Goal: Register for event/course

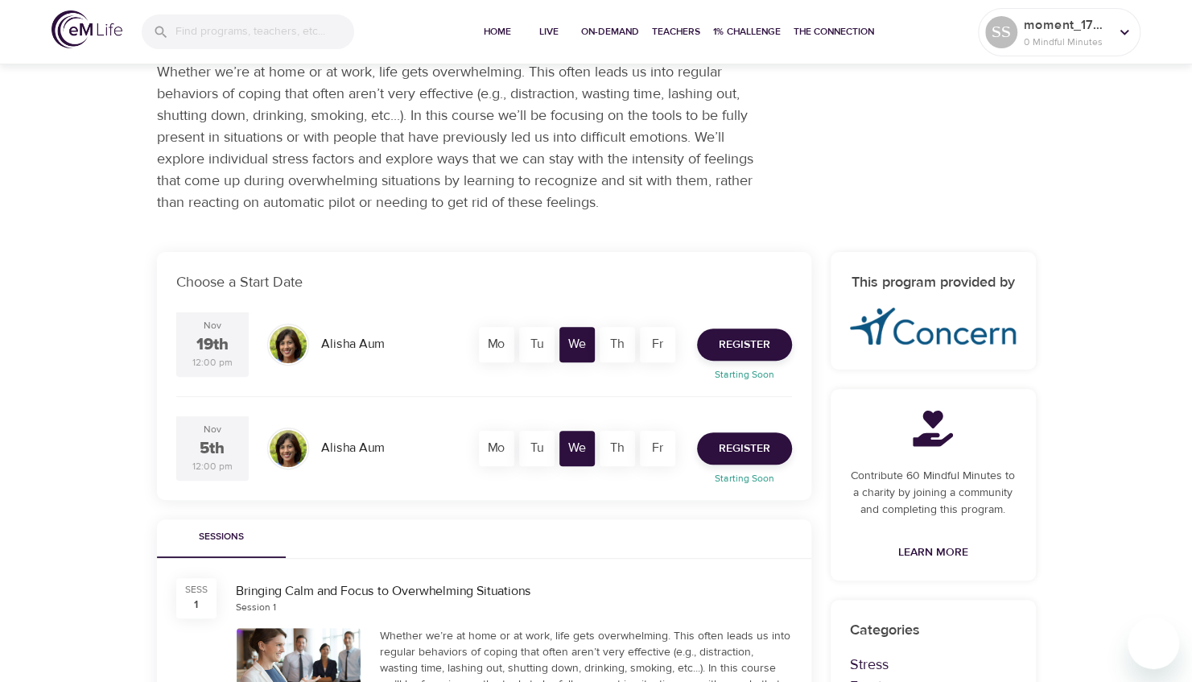
scroll to position [126, 0]
click at [217, 357] on div "12:00 pm" at bounding box center [212, 362] width 40 height 14
click at [458, 547] on div "Sessions" at bounding box center [484, 537] width 654 height 39
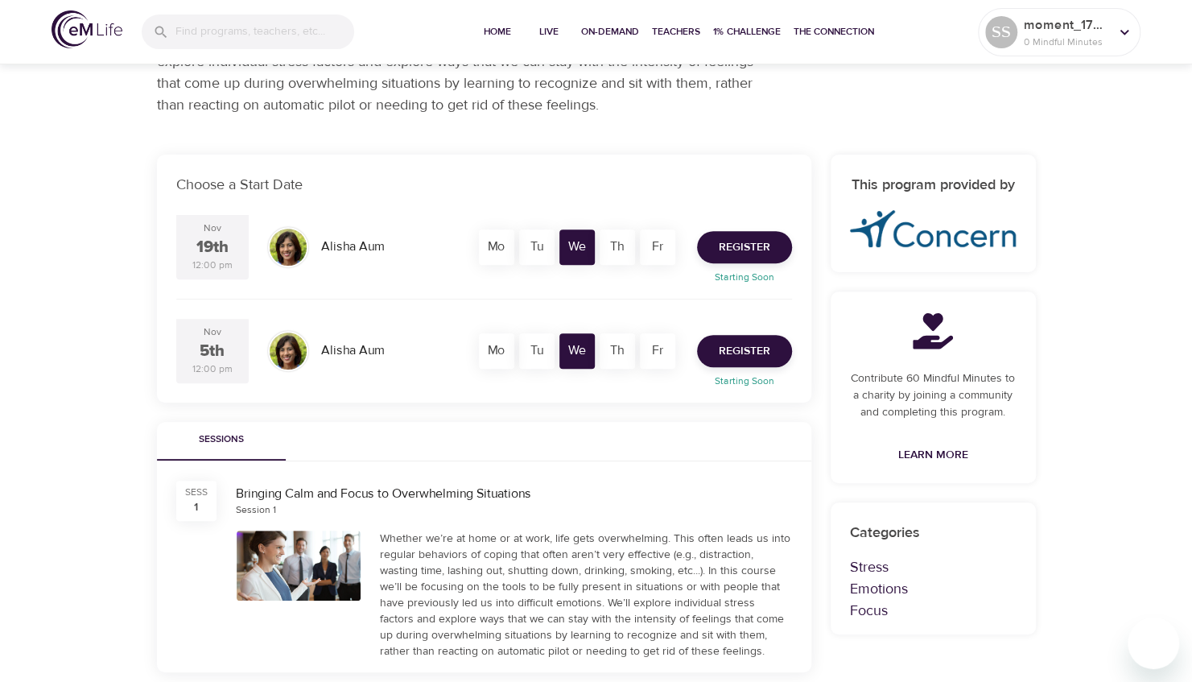
scroll to position [221, 0]
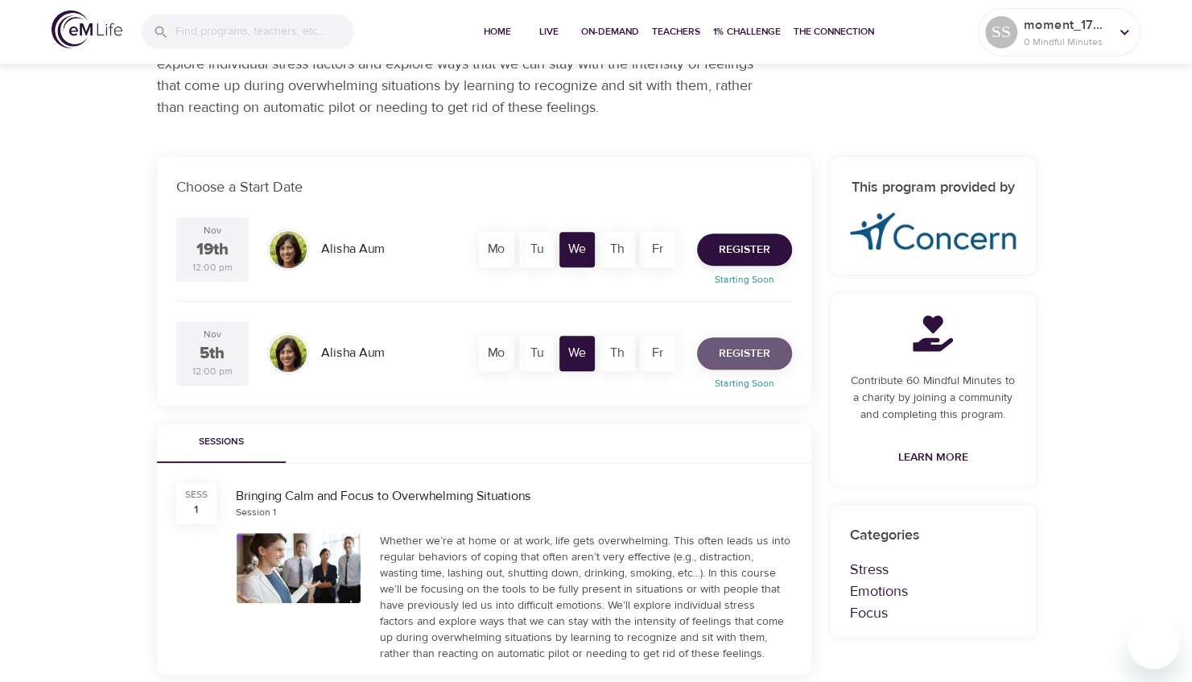
click at [761, 344] on span "Register" at bounding box center [745, 354] width 52 height 20
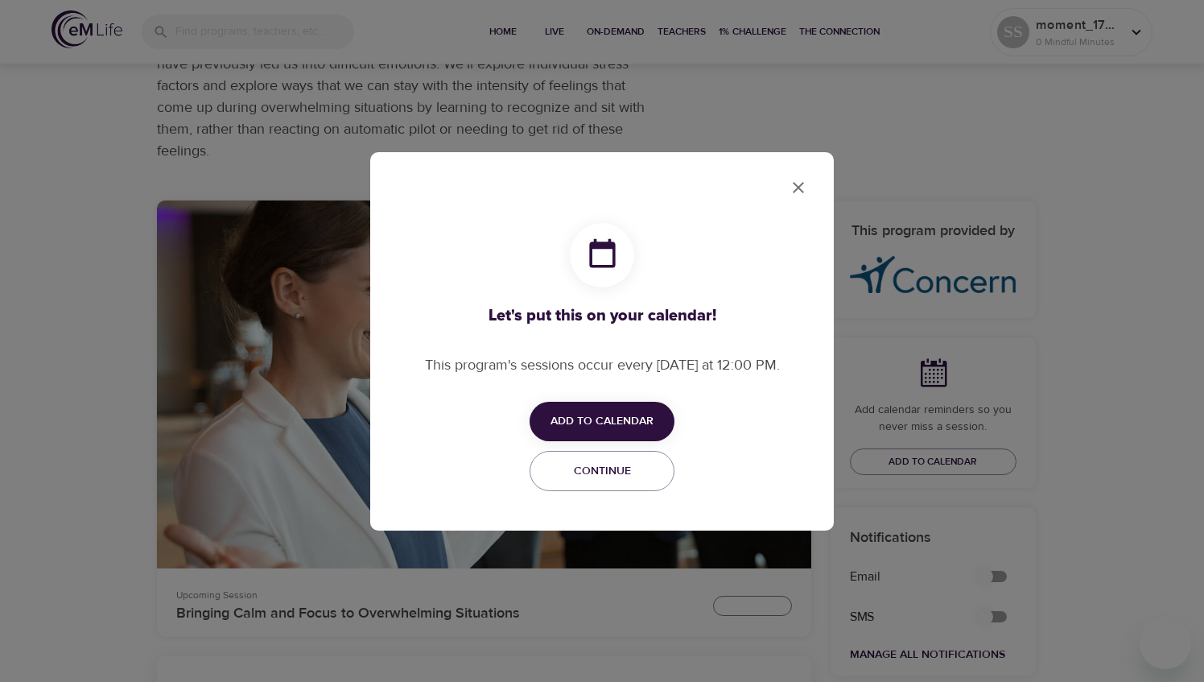
checkbox input "true"
click at [617, 430] on span "Add to Calendar" at bounding box center [601, 421] width 103 height 20
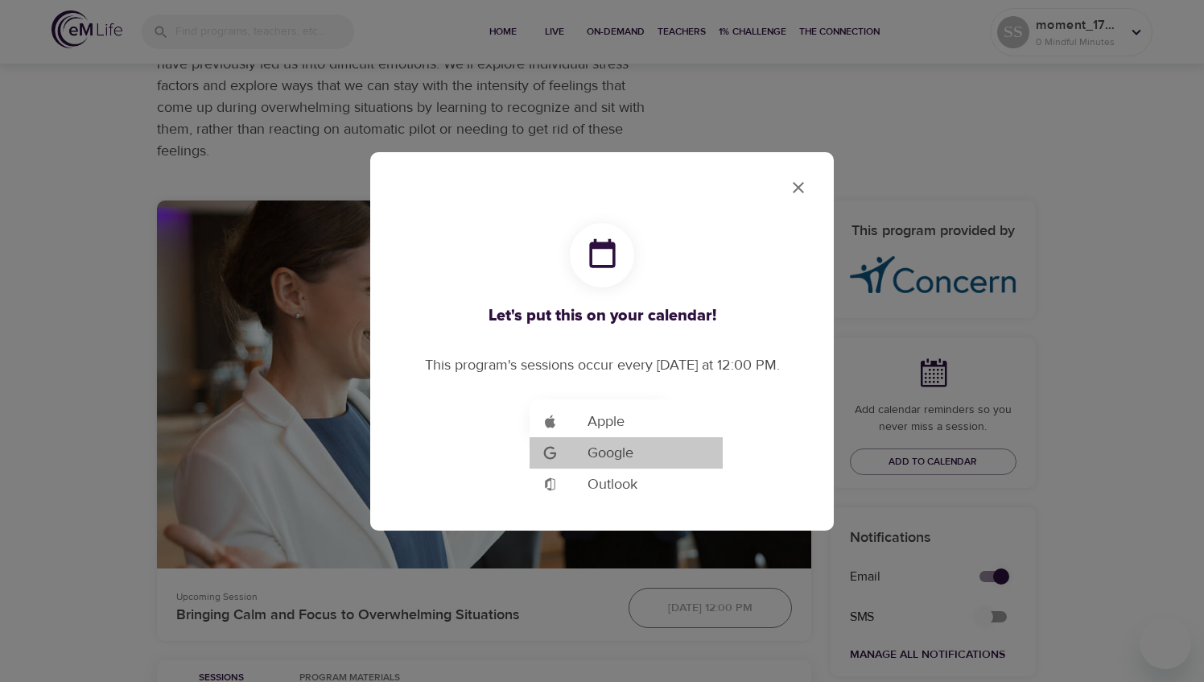
click at [635, 452] on li "Add to Google Calendar Google" at bounding box center [626, 452] width 193 height 31
click at [806, 185] on div at bounding box center [602, 341] width 1204 height 682
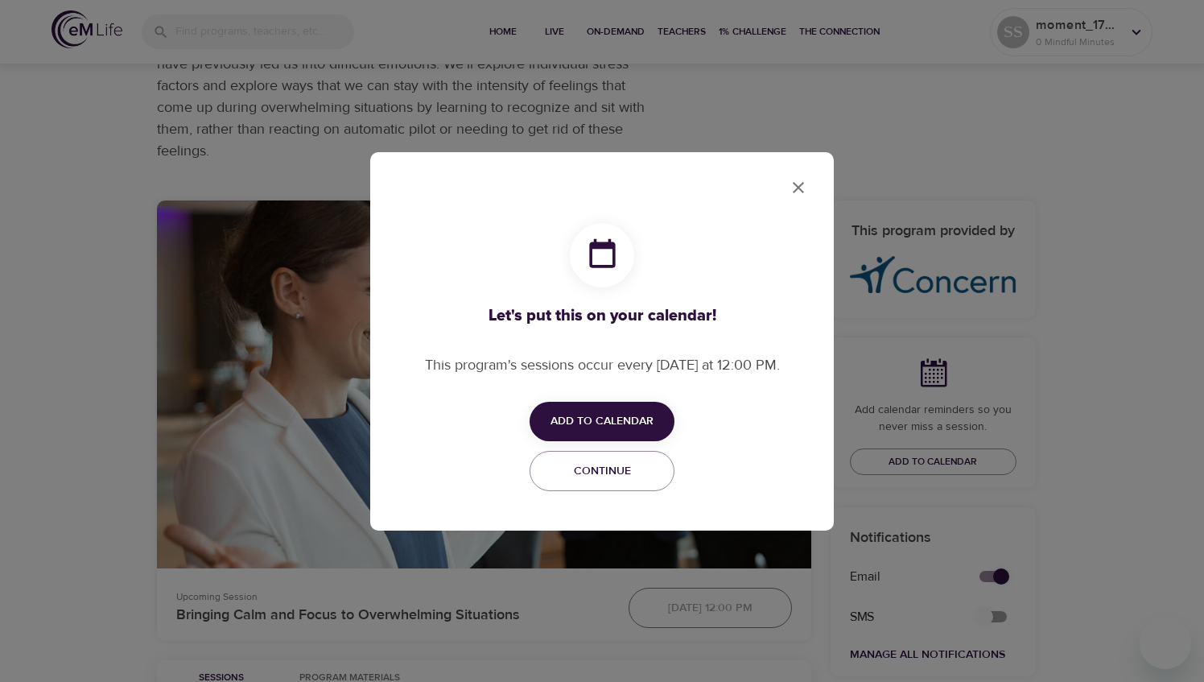
click at [803, 188] on icon "close" at bounding box center [798, 187] width 19 height 19
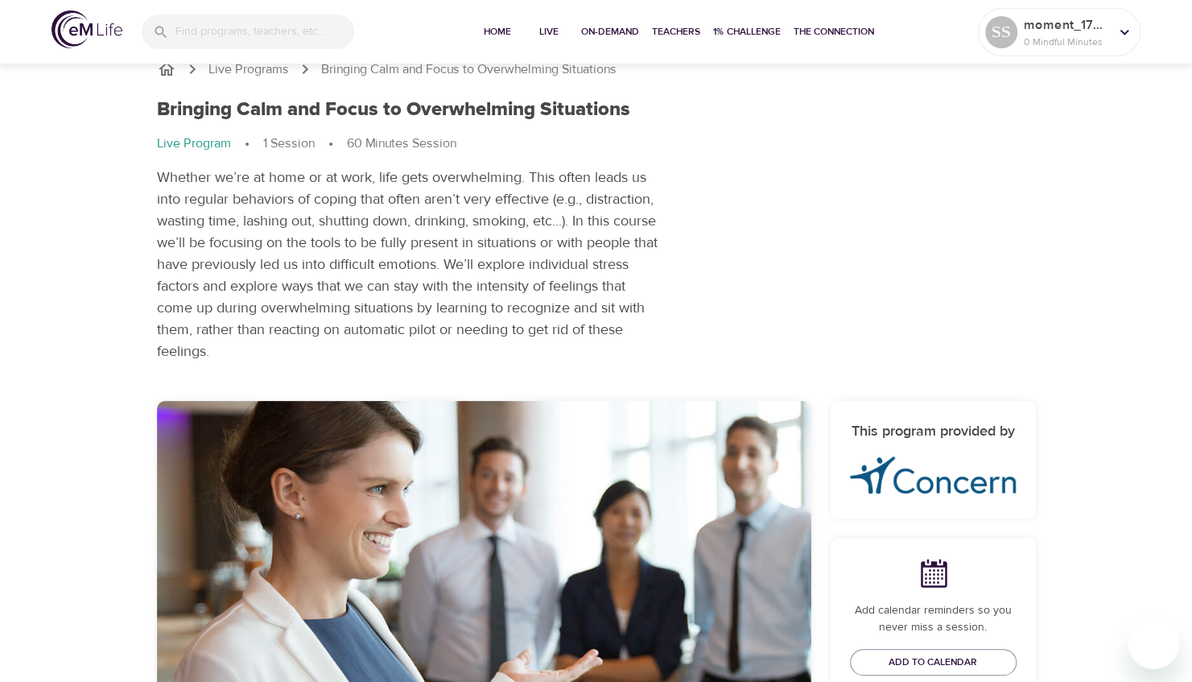
scroll to position [0, 0]
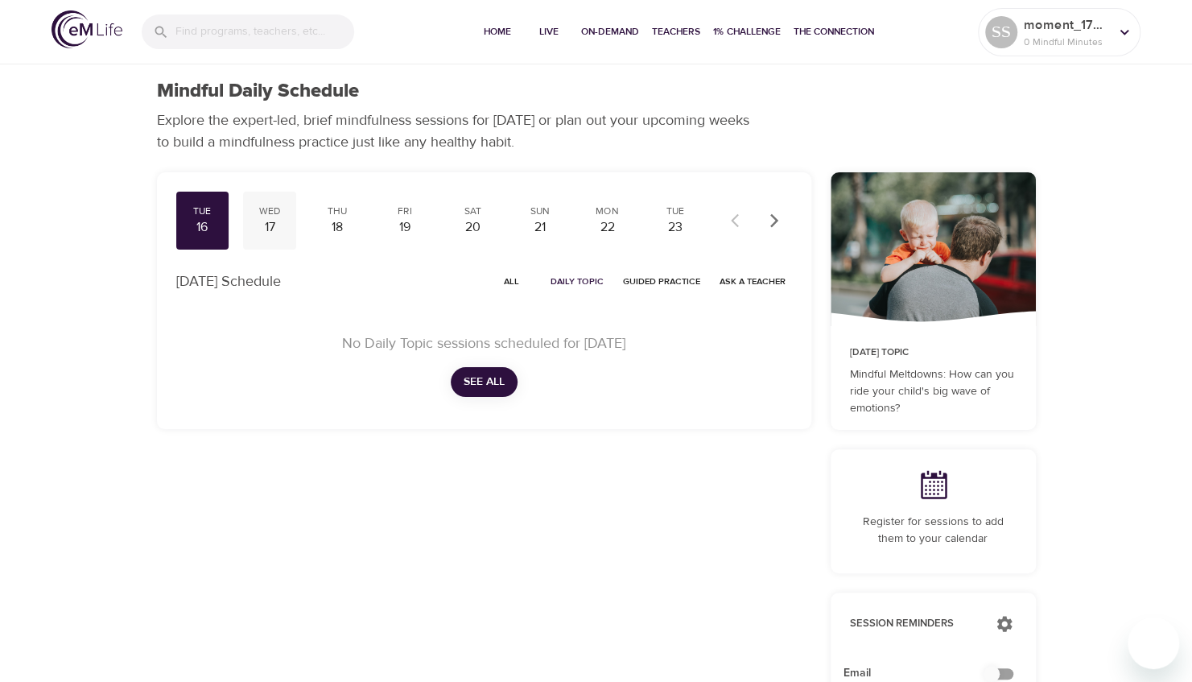
click at [274, 212] on div "Wed" at bounding box center [269, 211] width 40 height 14
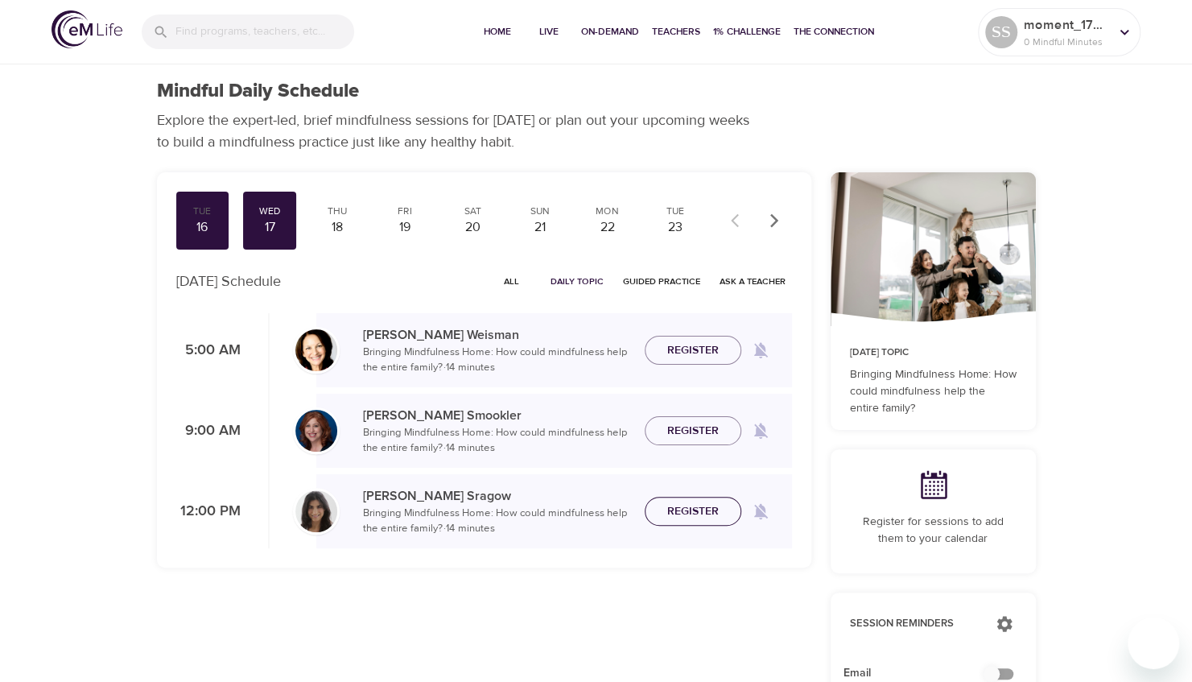
click at [688, 515] on span "Register" at bounding box center [693, 511] width 52 height 20
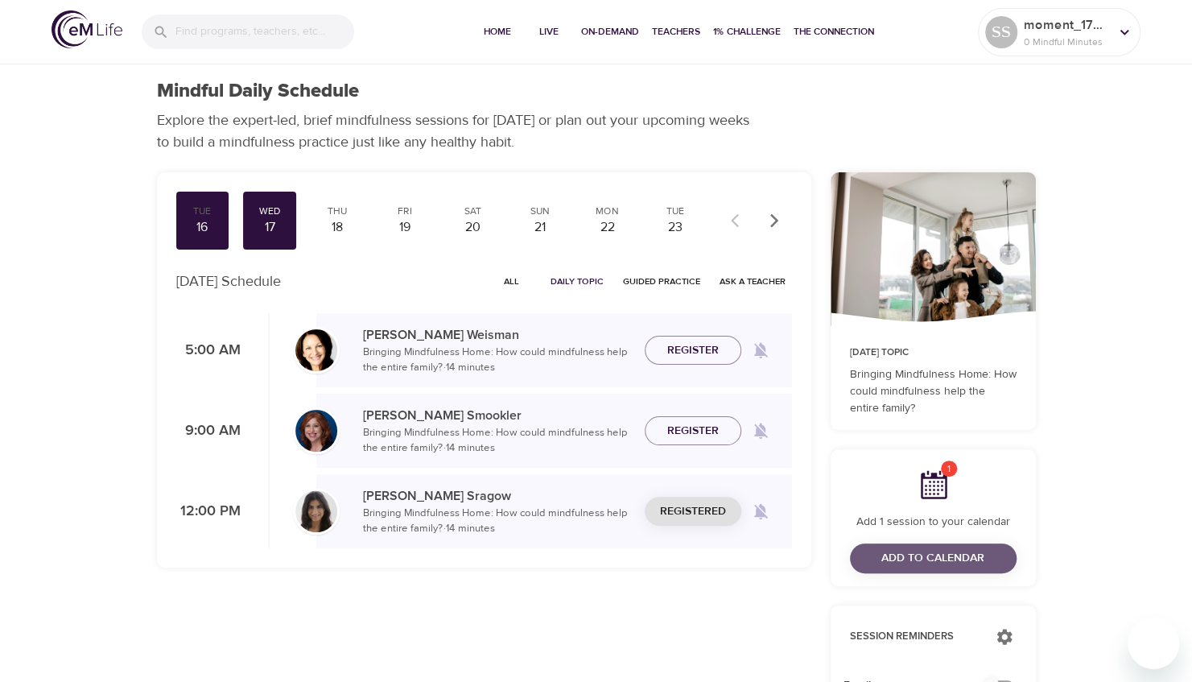
click at [926, 555] on span "Add to Calendar" at bounding box center [932, 558] width 103 height 20
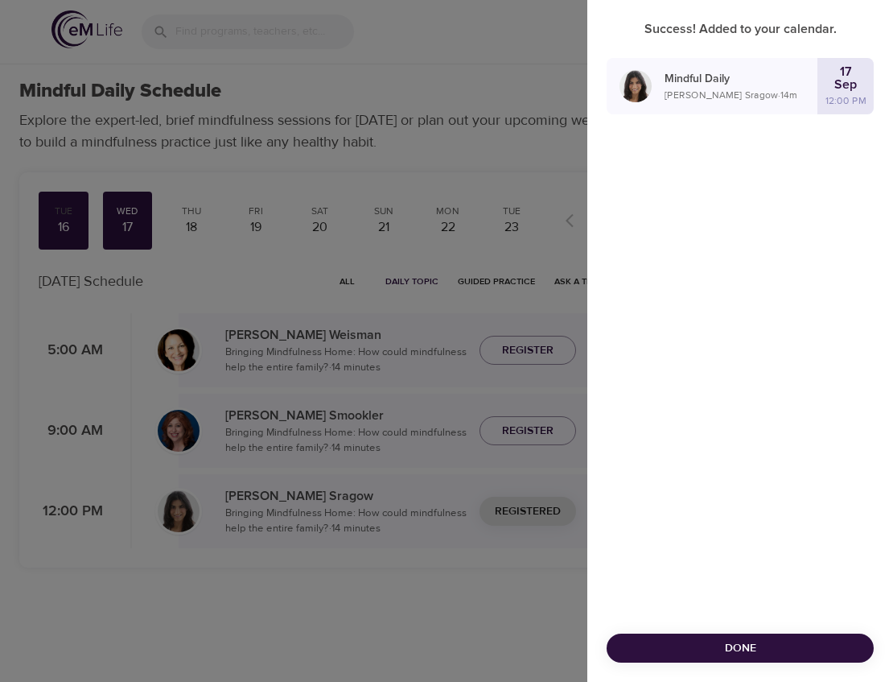
click at [489, 563] on div at bounding box center [446, 341] width 893 height 682
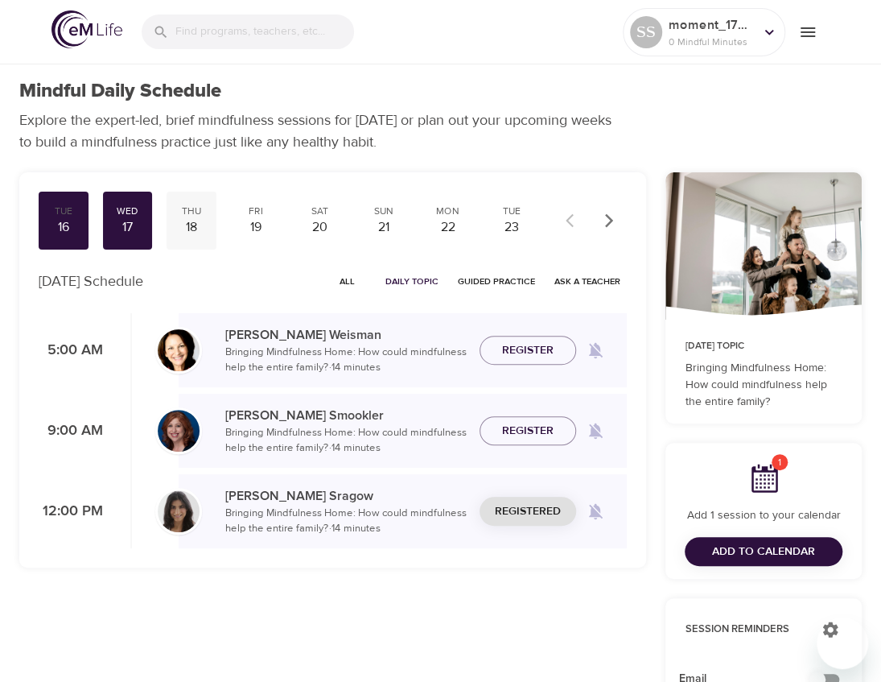
click at [192, 225] on div "18" at bounding box center [191, 227] width 37 height 19
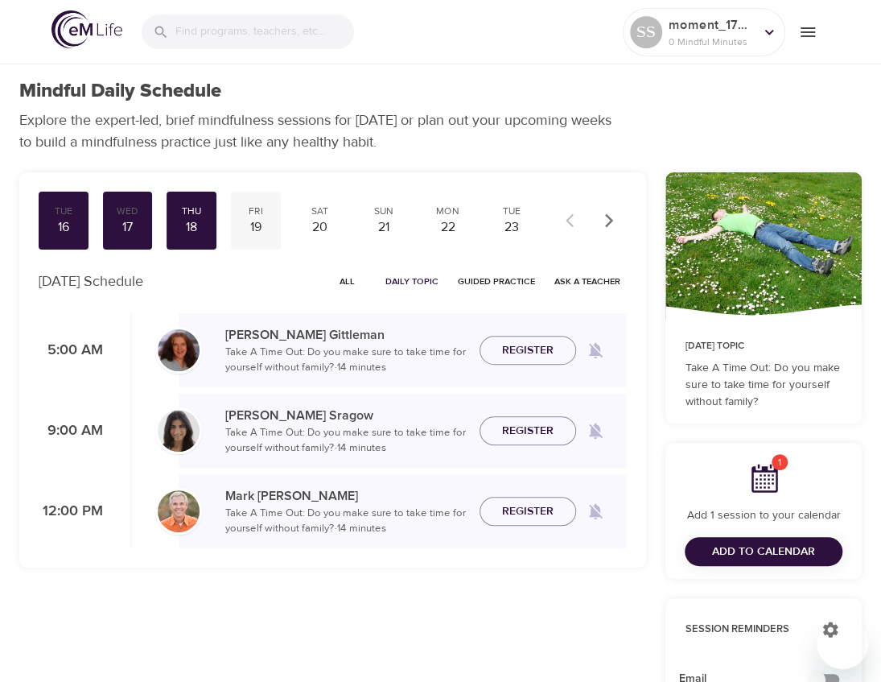
click at [254, 214] on div "Fri" at bounding box center [255, 211] width 37 height 14
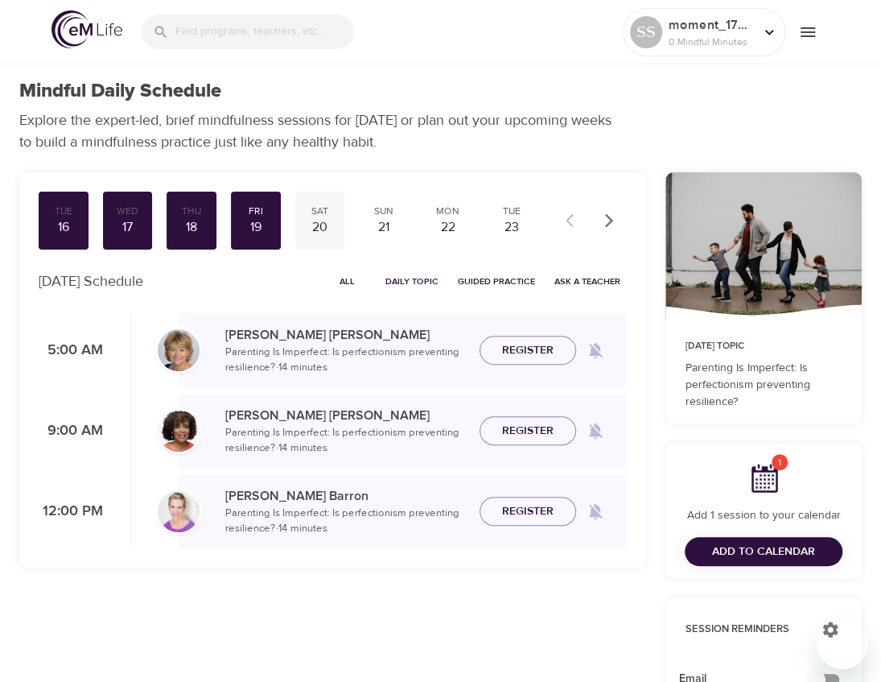
click at [317, 224] on div "20" at bounding box center [320, 227] width 37 height 19
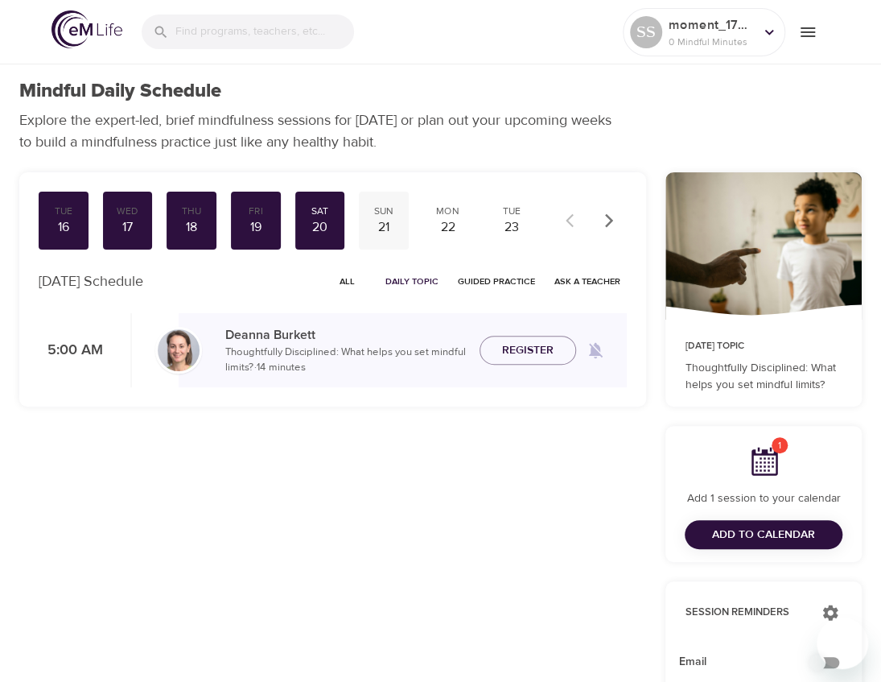
click at [393, 211] on div "Sun" at bounding box center [383, 211] width 37 height 14
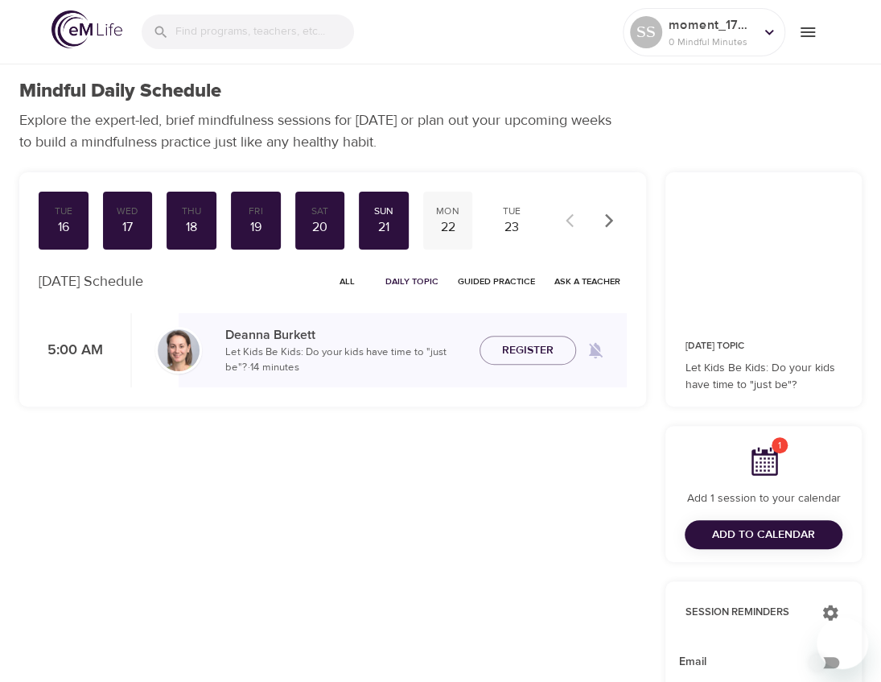
click at [444, 218] on div "22" at bounding box center [448, 227] width 37 height 19
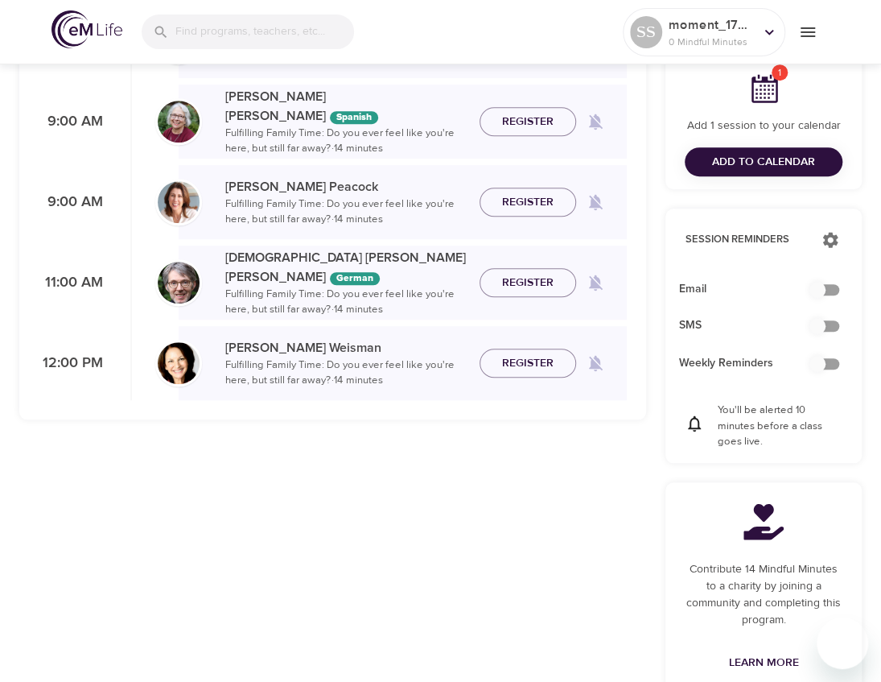
scroll to position [390, 0]
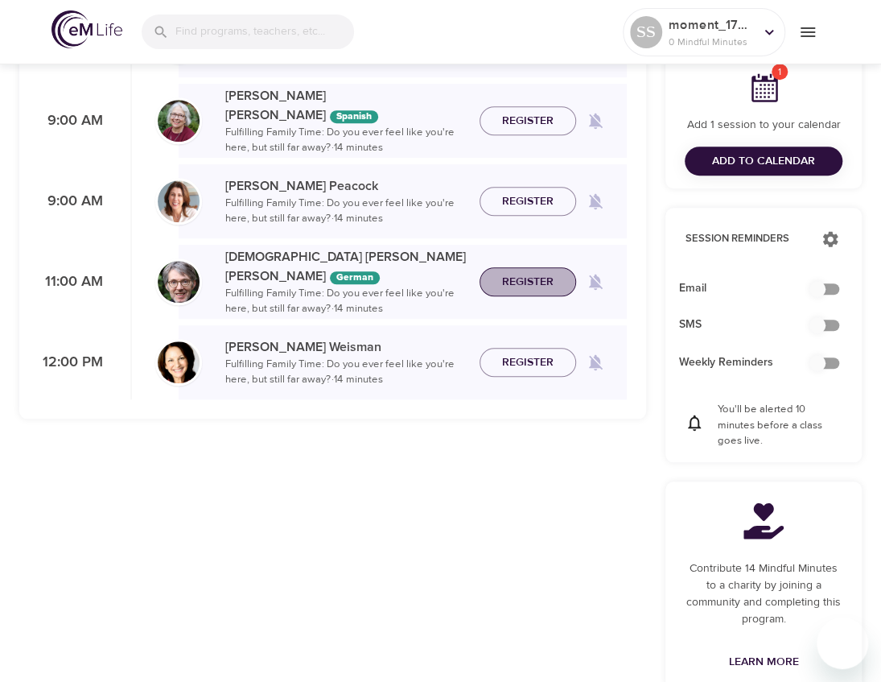
click at [519, 274] on span "Register" at bounding box center [528, 282] width 52 height 20
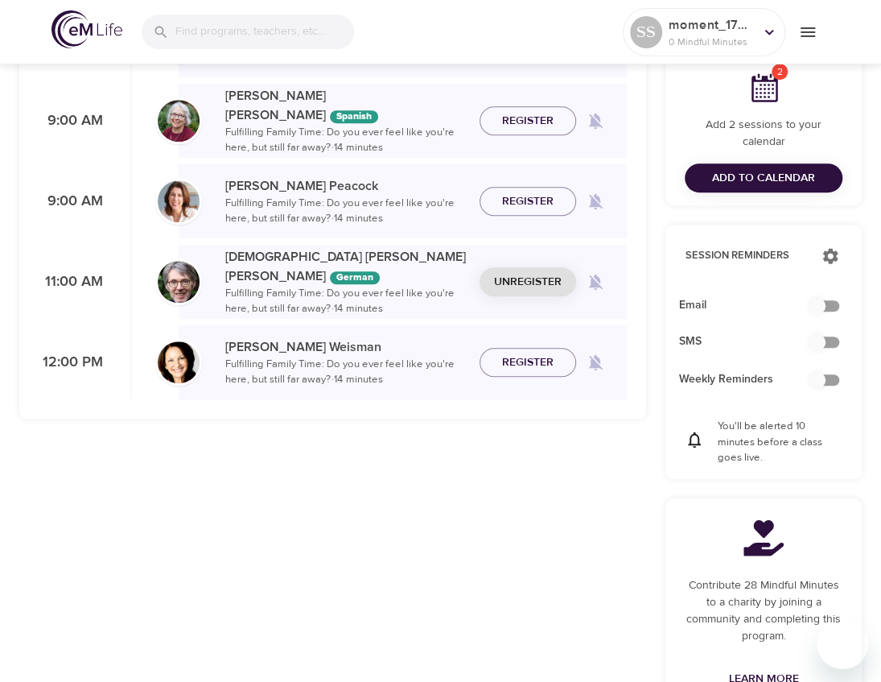
click at [526, 283] on span "Unregister" at bounding box center [528, 282] width 68 height 20
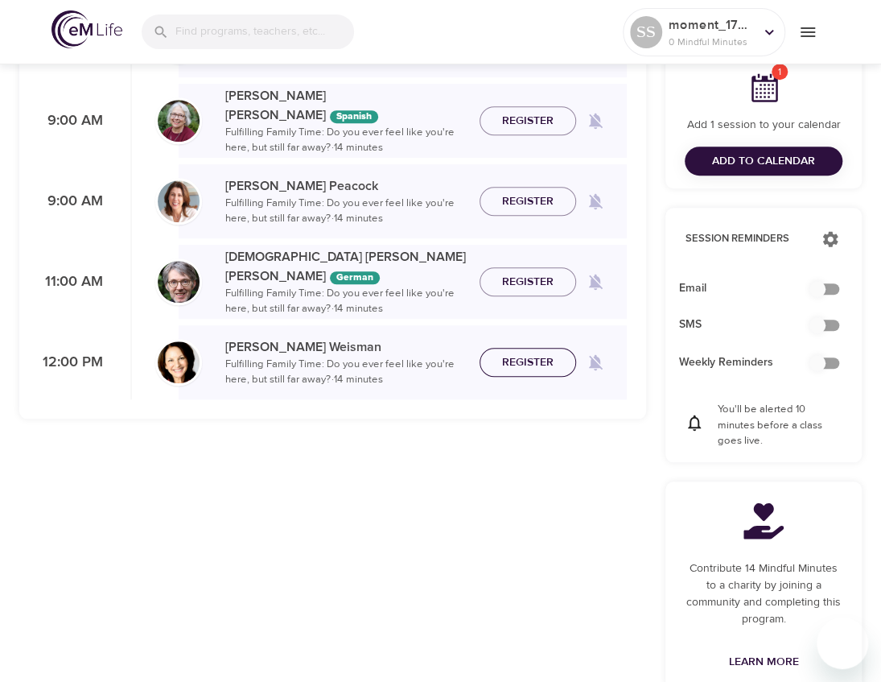
click at [502, 365] on span "Register" at bounding box center [528, 362] width 52 height 20
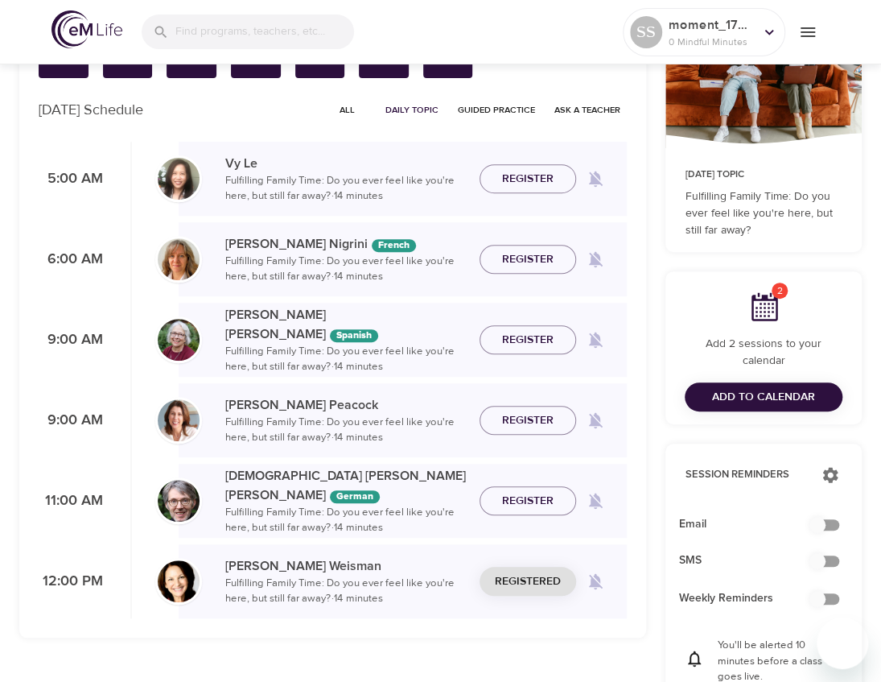
scroll to position [188, 0]
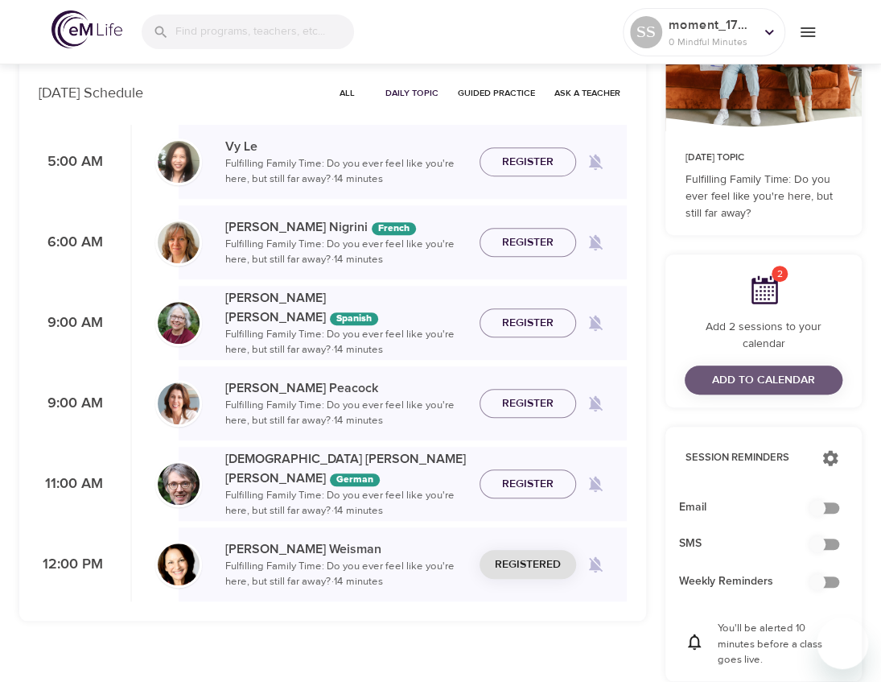
click at [758, 381] on span "Add to Calendar" at bounding box center [763, 380] width 103 height 20
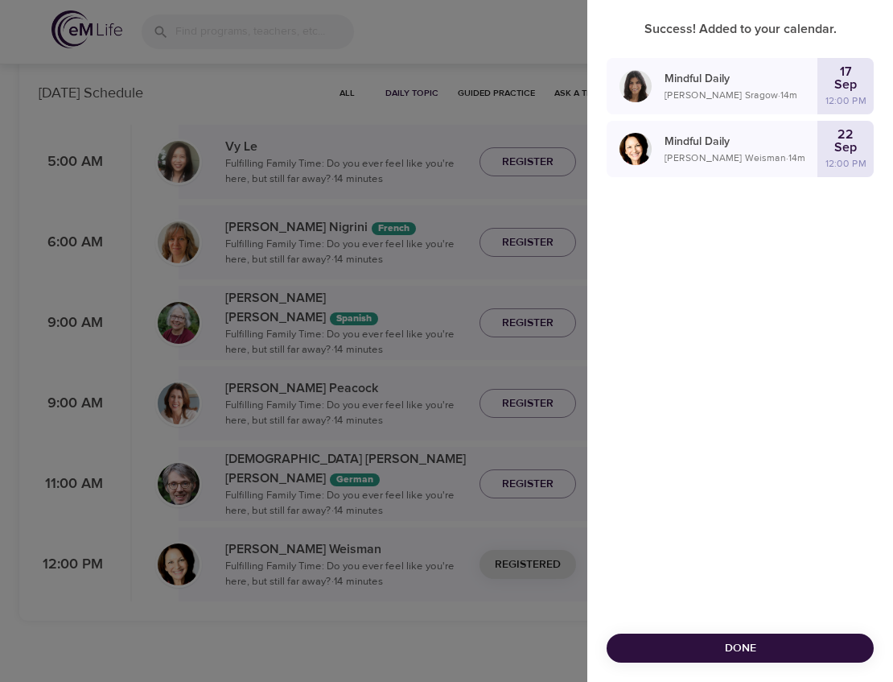
click at [701, 653] on span "Done" at bounding box center [740, 648] width 241 height 20
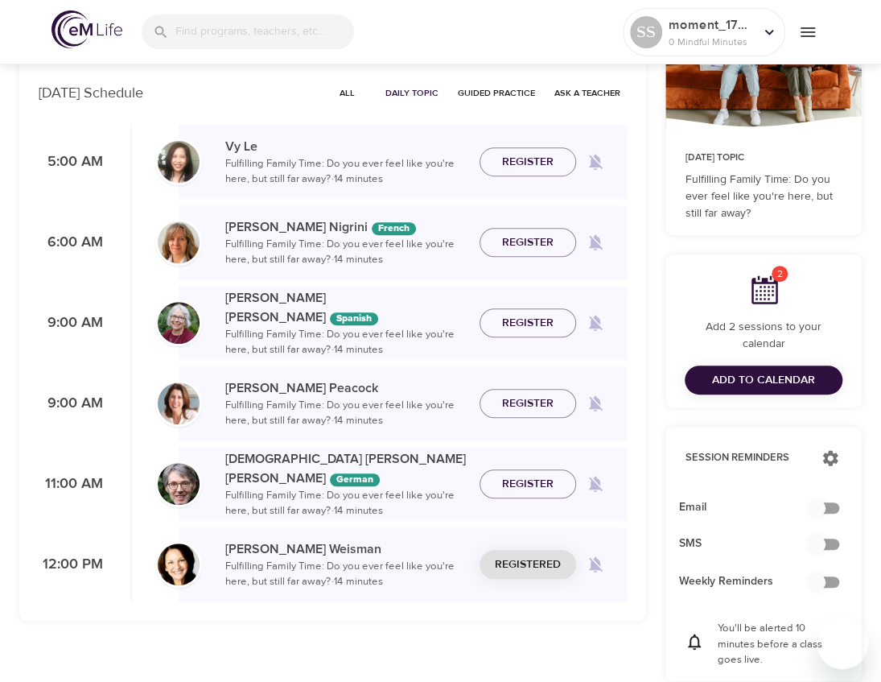
click at [760, 290] on icon at bounding box center [765, 289] width 27 height 28
click at [781, 279] on span "2" at bounding box center [780, 274] width 16 height 16
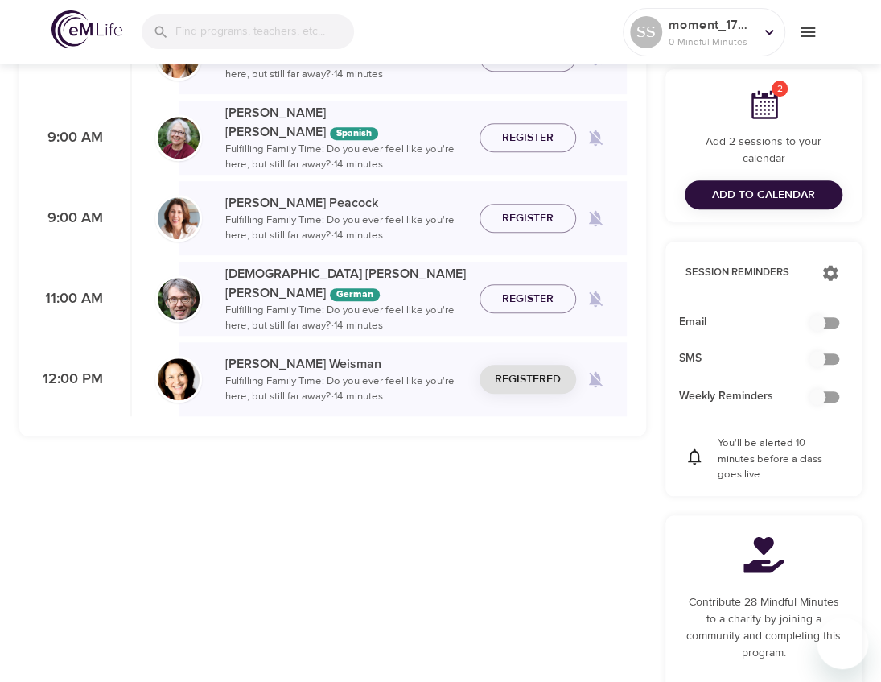
scroll to position [381, 0]
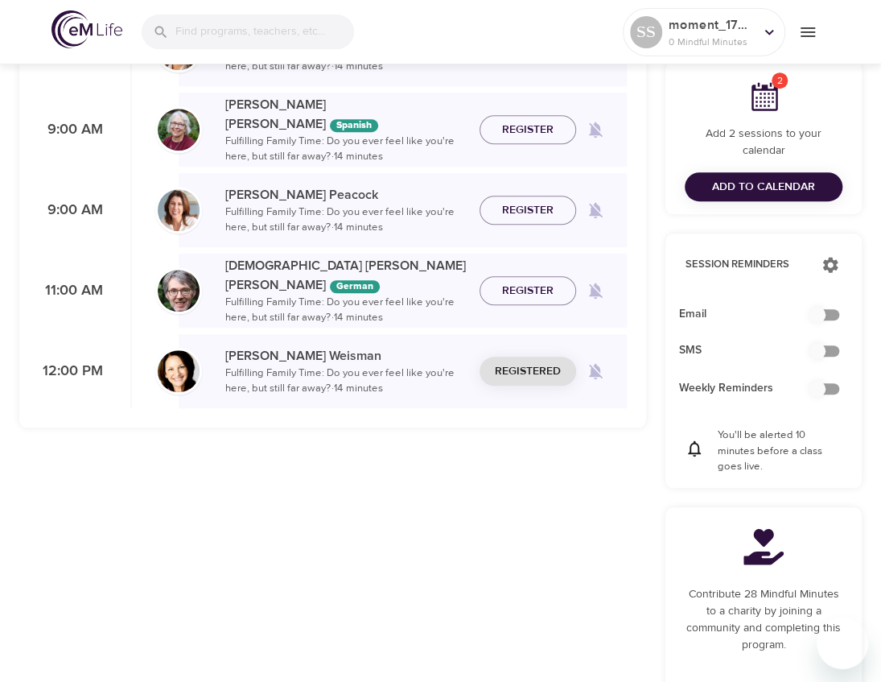
click at [834, 315] on input "checkbox" at bounding box center [818, 314] width 92 height 31
checkbox input "true"
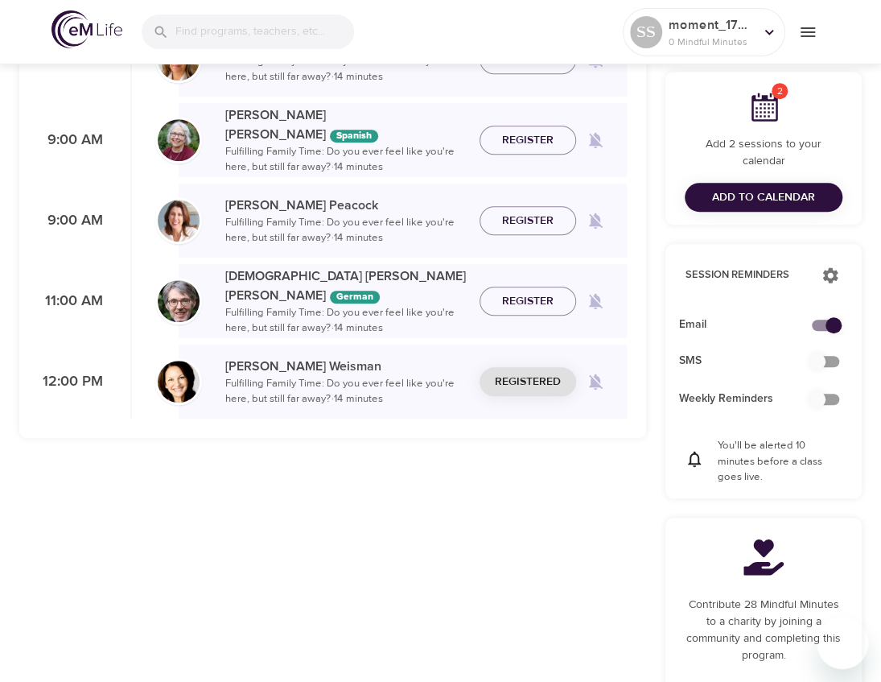
scroll to position [370, 0]
click at [830, 362] on input "checkbox" at bounding box center [818, 362] width 92 height 31
checkbox input "false"
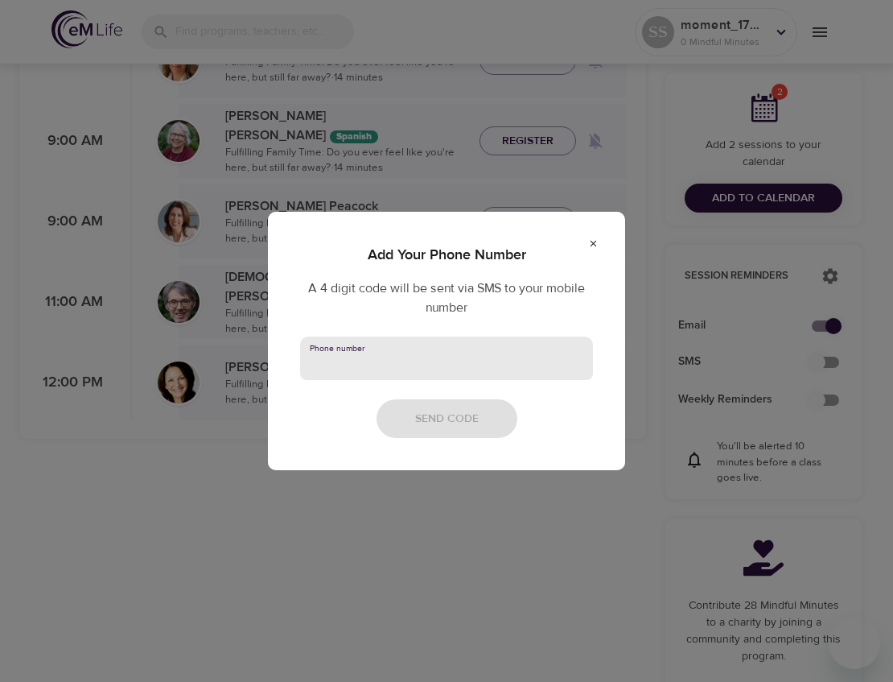
click at [434, 360] on input "text" at bounding box center [446, 357] width 293 height 43
type input "6697866308"
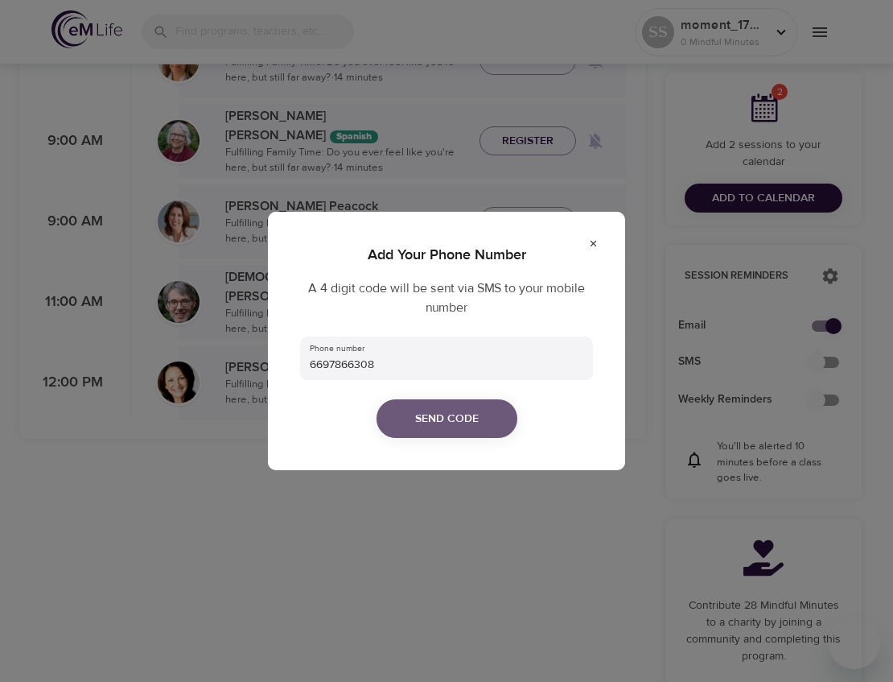
click at [438, 412] on span "Send Code" at bounding box center [447, 419] width 64 height 20
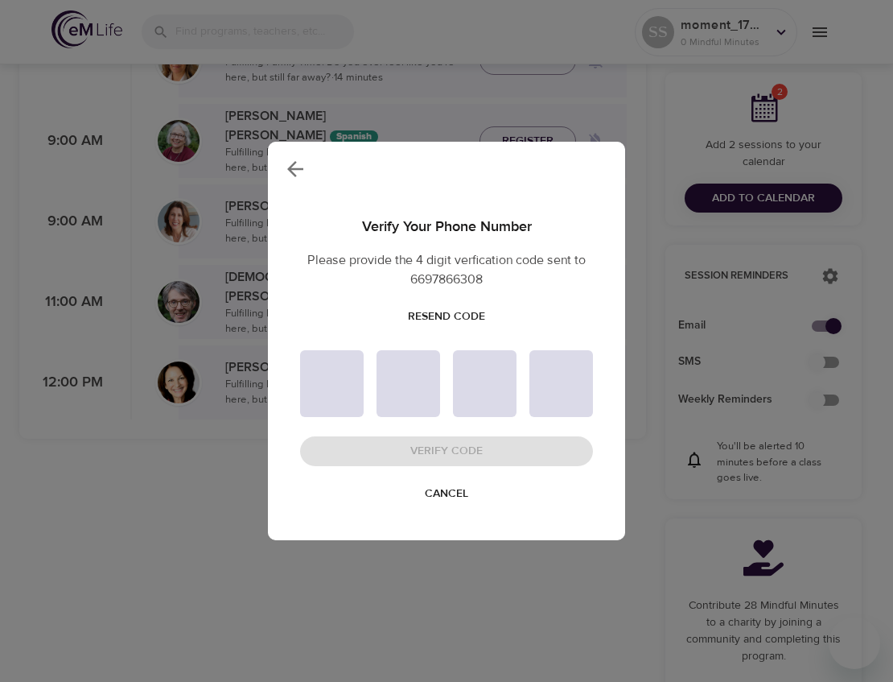
click at [325, 385] on input "text" at bounding box center [332, 383] width 64 height 67
click at [451, 493] on span "Cancel" at bounding box center [446, 494] width 43 height 20
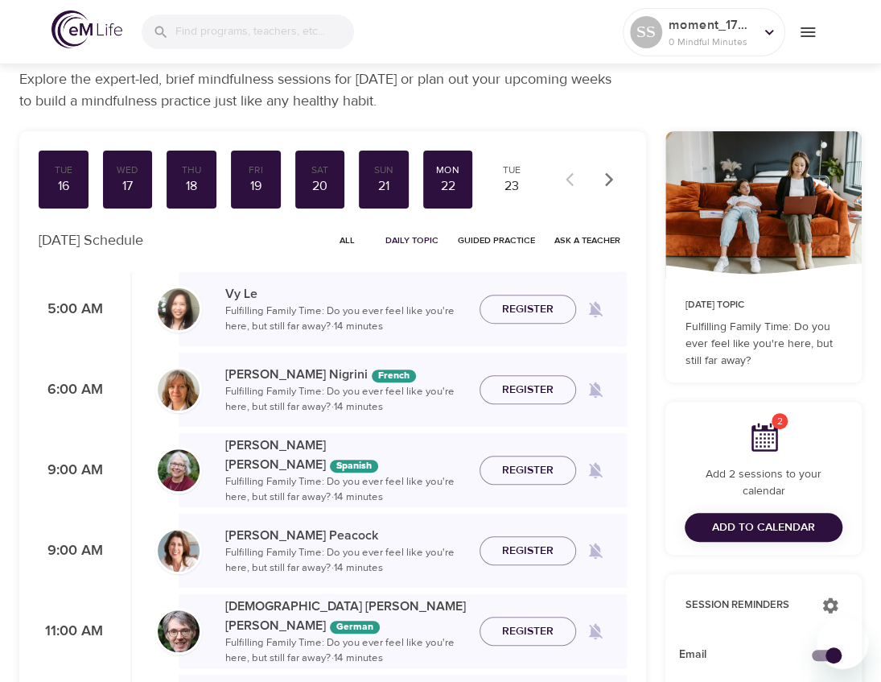
scroll to position [0, 0]
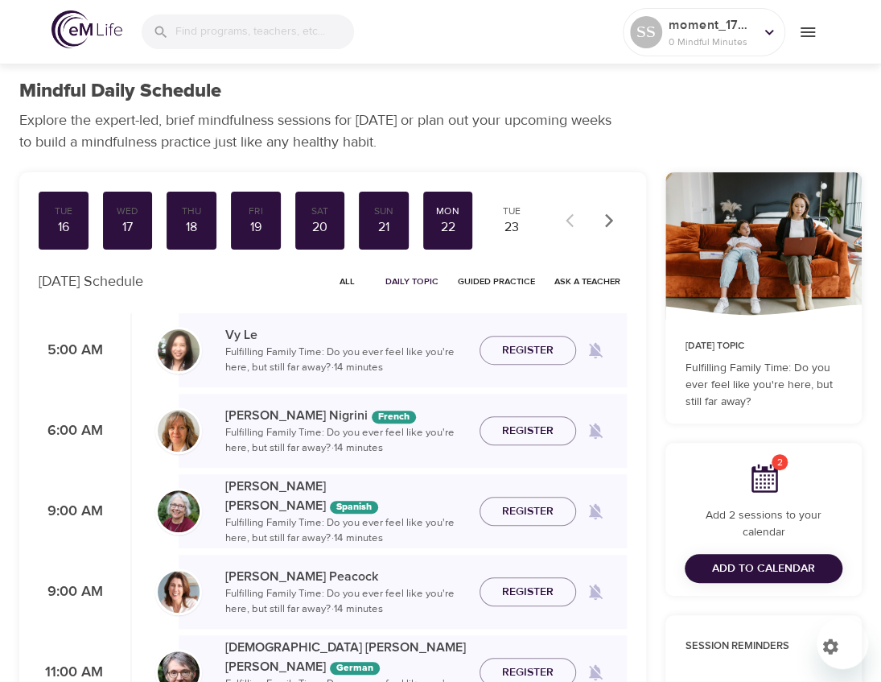
click at [779, 570] on span "Add to Calendar" at bounding box center [763, 569] width 103 height 20
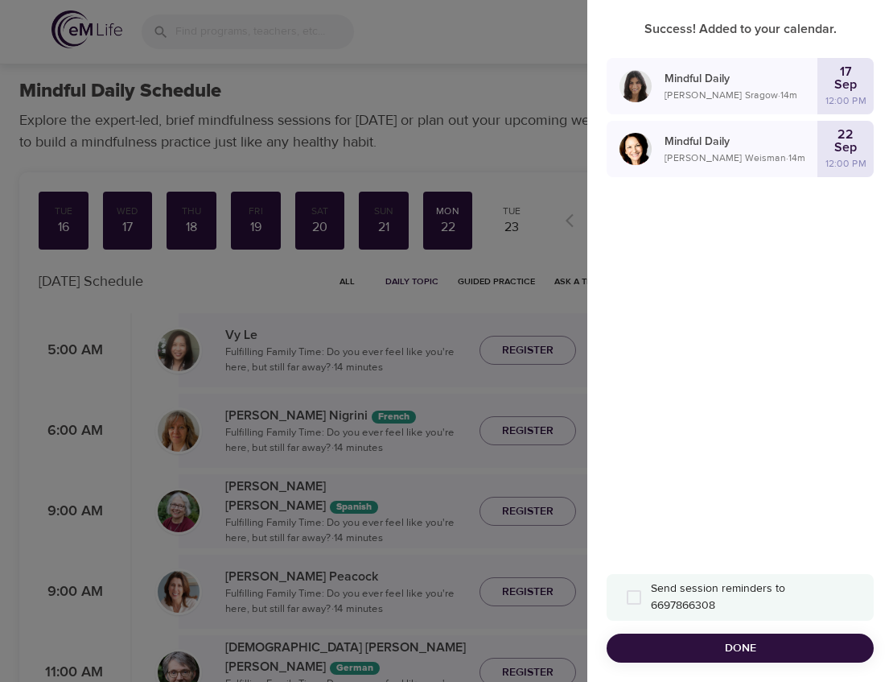
click at [718, 599] on span "Send session reminders to 6697866308" at bounding box center [746, 597] width 191 height 34
click at [651, 599] on input "Send session reminders to 6697866308" at bounding box center [634, 597] width 34 height 34
checkbox input "false"
checkbox input "true"
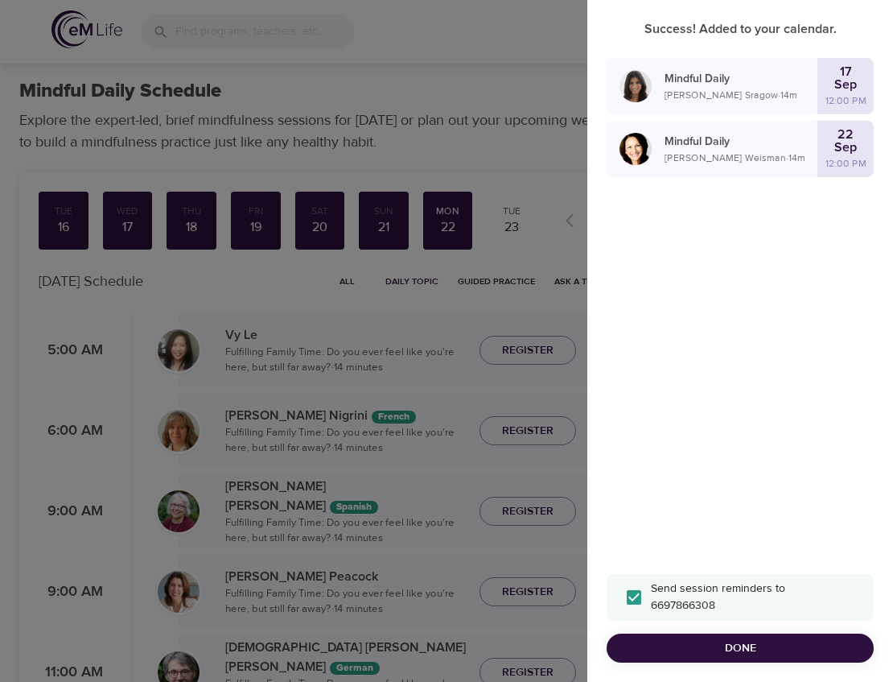
click at [758, 645] on span "Done" at bounding box center [740, 648] width 241 height 20
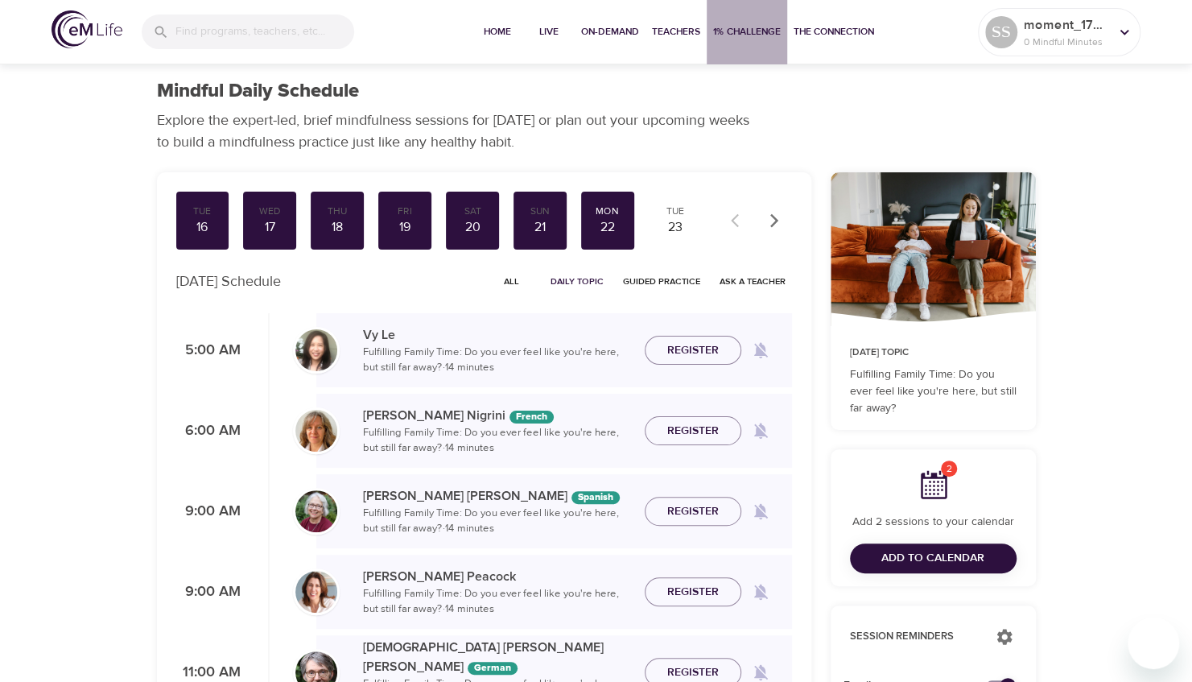
click at [751, 32] on span "1% Challenge" at bounding box center [747, 31] width 68 height 17
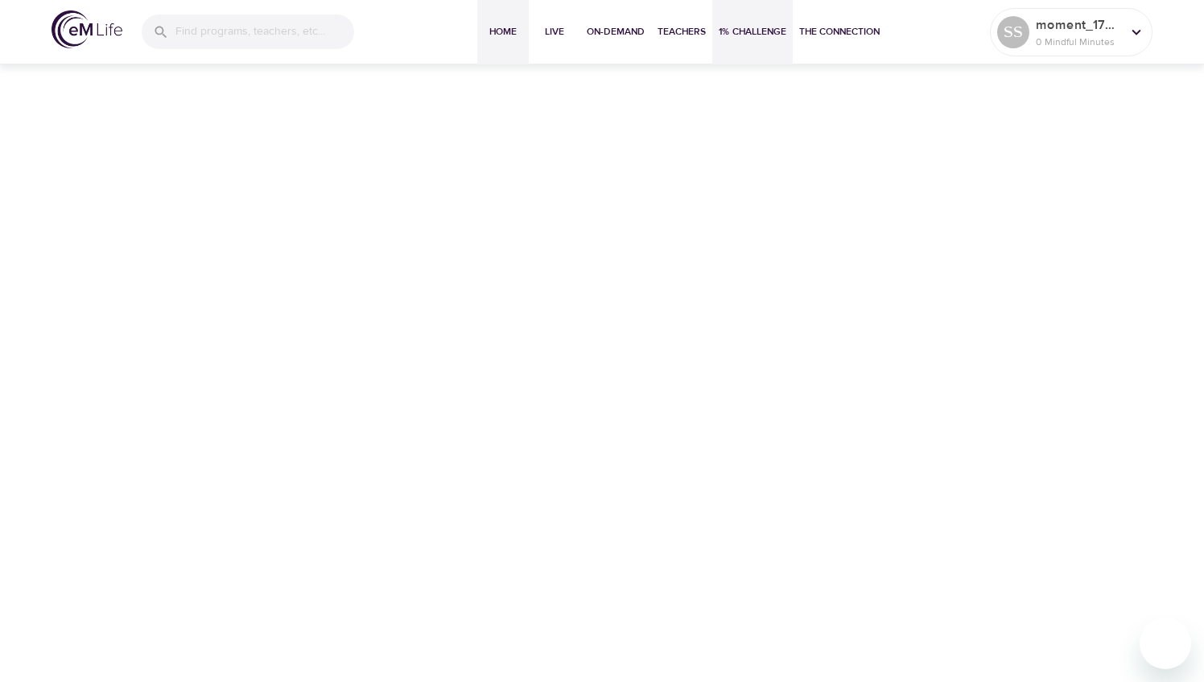
click at [497, 38] on span "Home" at bounding box center [503, 31] width 39 height 17
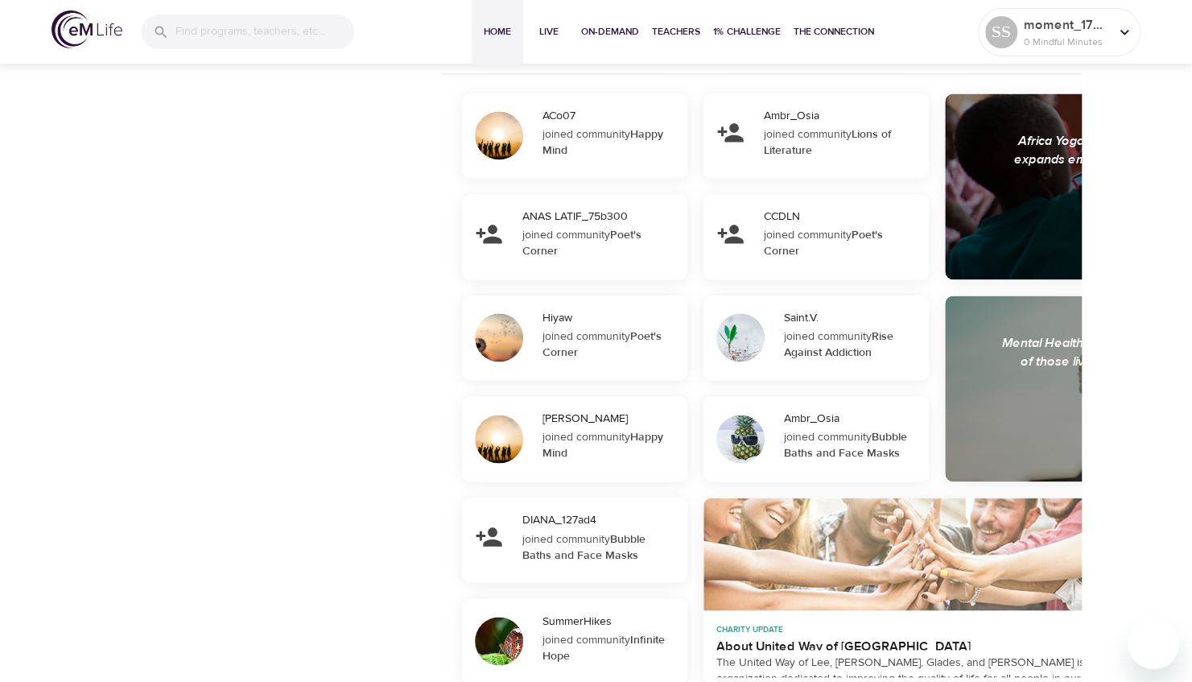
scroll to position [1259, 0]
click at [763, 435] on div at bounding box center [740, 438] width 48 height 48
click at [725, 451] on div at bounding box center [740, 438] width 48 height 48
click at [775, 425] on div at bounding box center [740, 439] width 74 height 74
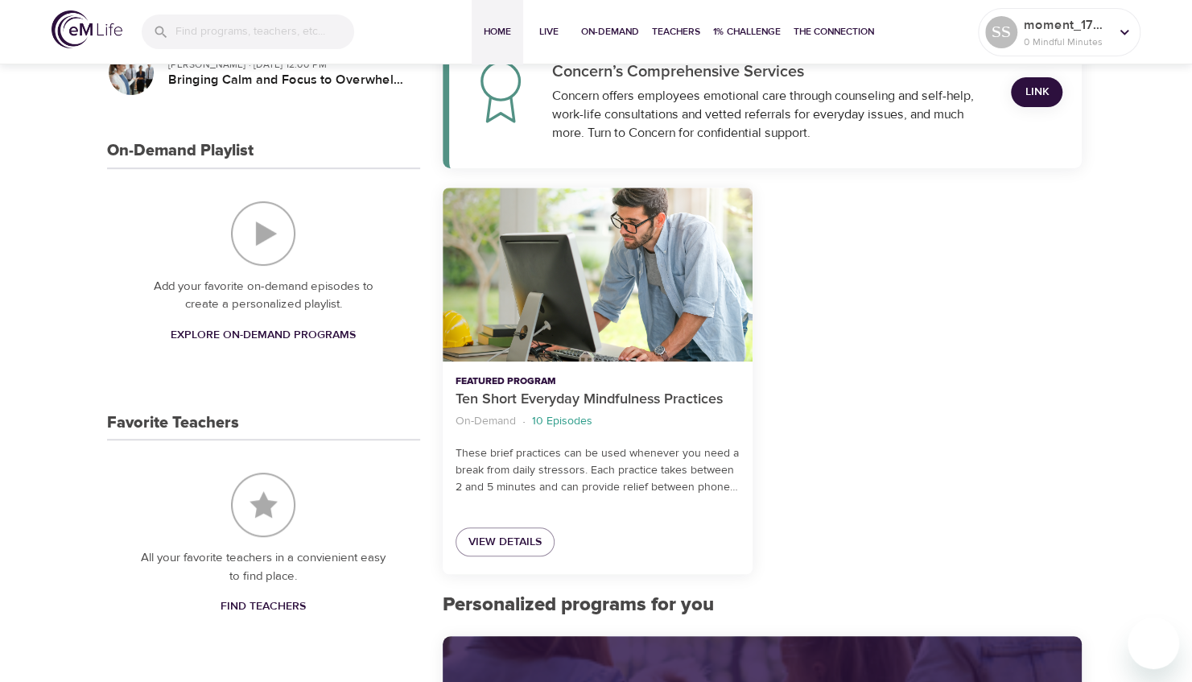
scroll to position [288, 0]
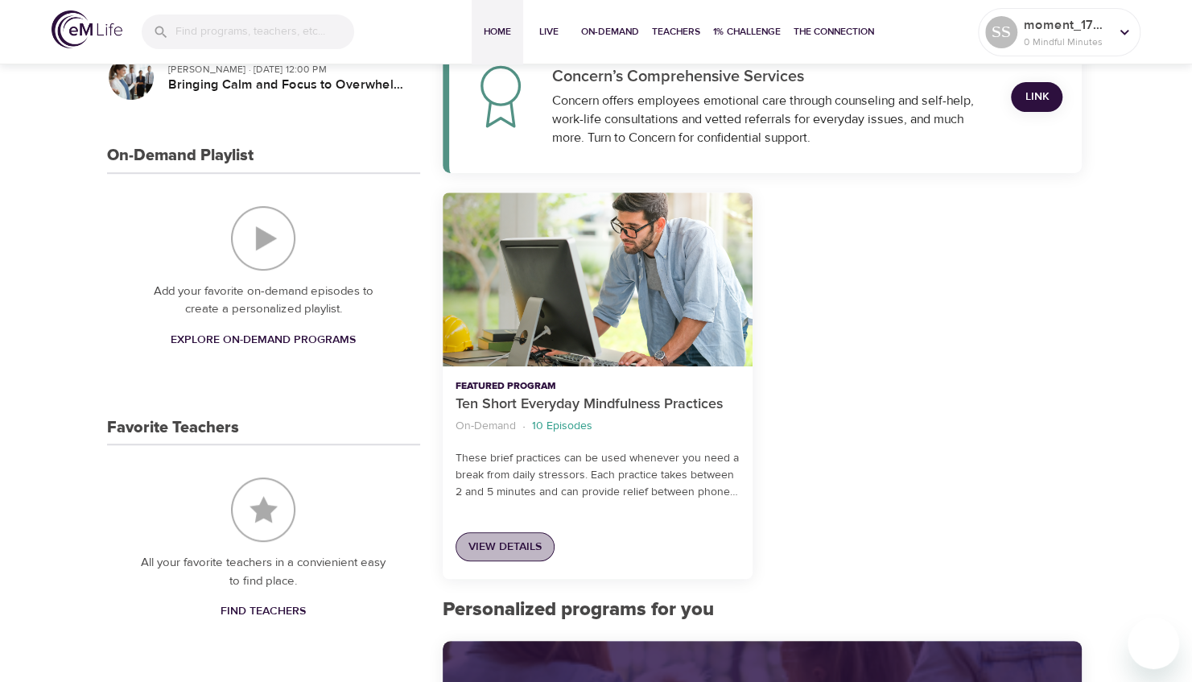
click at [522, 541] on span "View Details" at bounding box center [504, 547] width 73 height 20
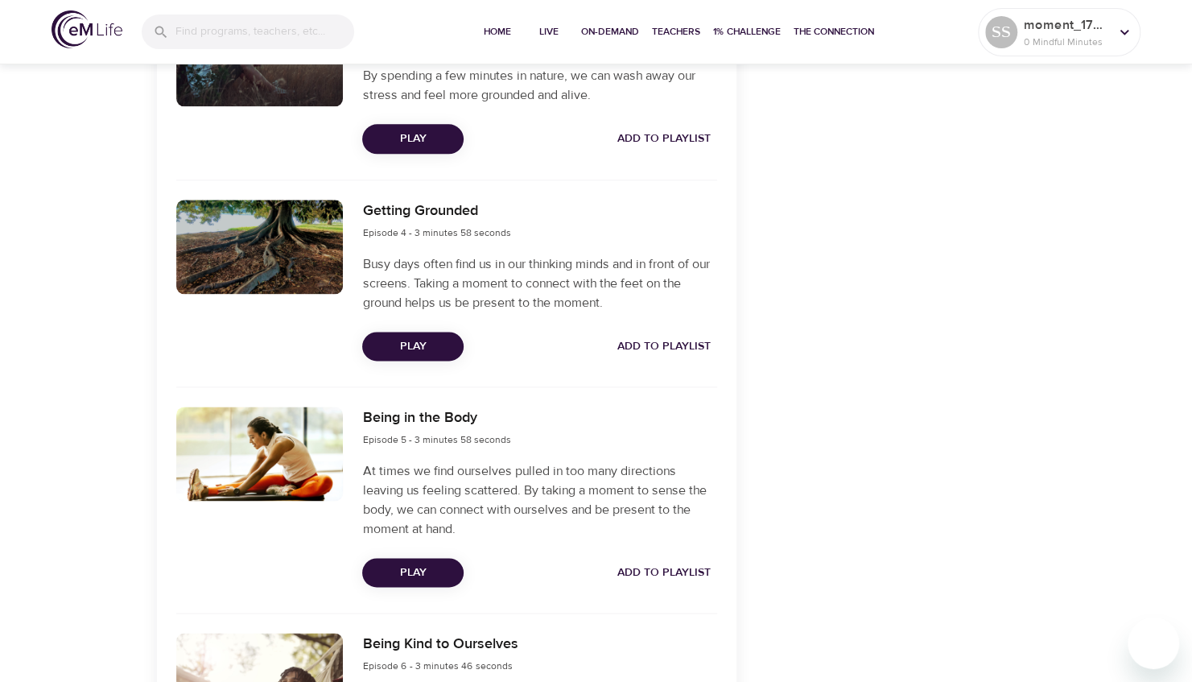
scroll to position [1421, 0]
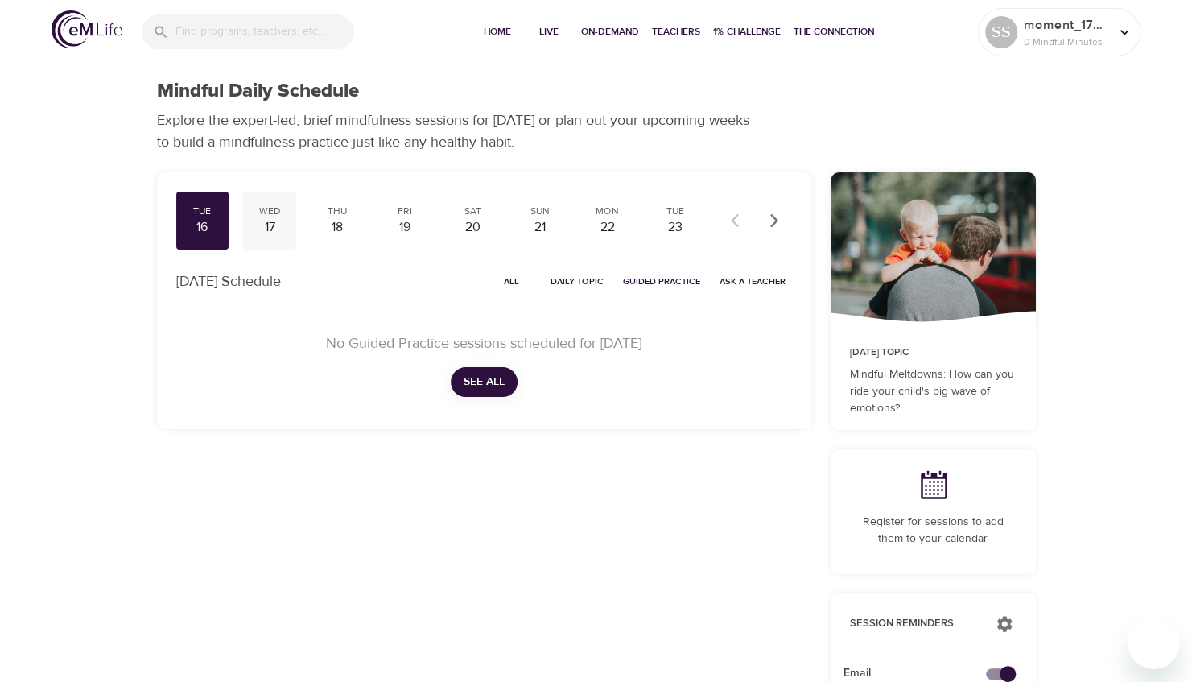
click at [271, 218] on div "17" at bounding box center [269, 227] width 40 height 19
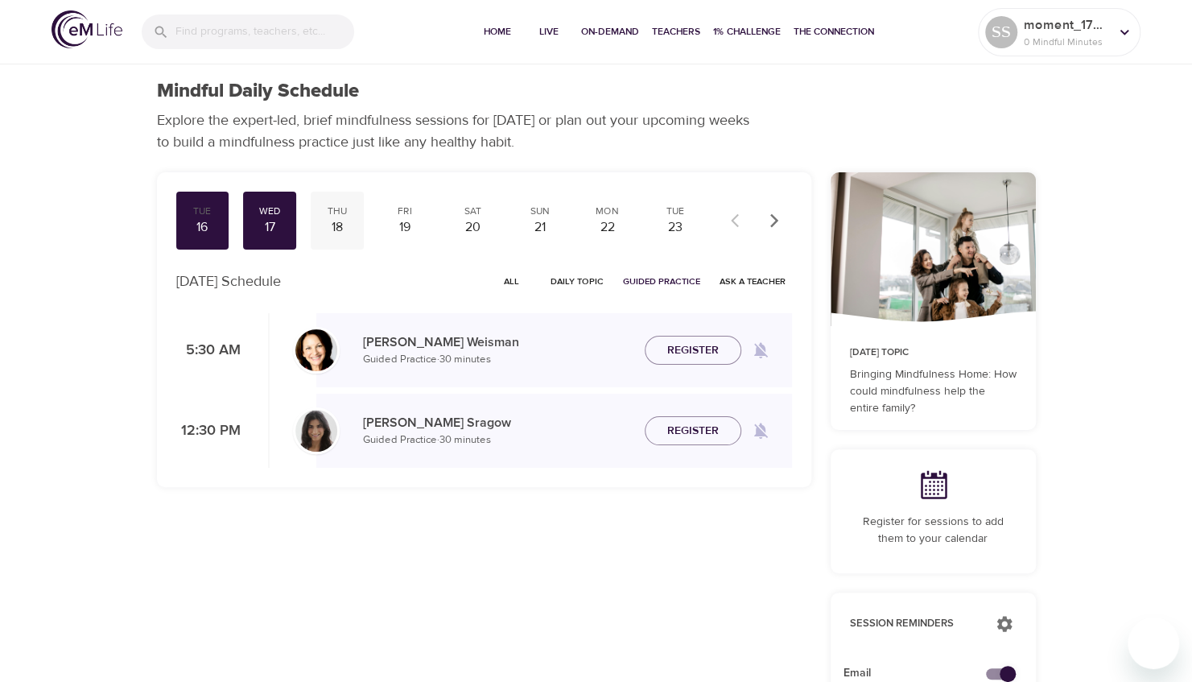
click at [344, 224] on div "18" at bounding box center [337, 227] width 40 height 19
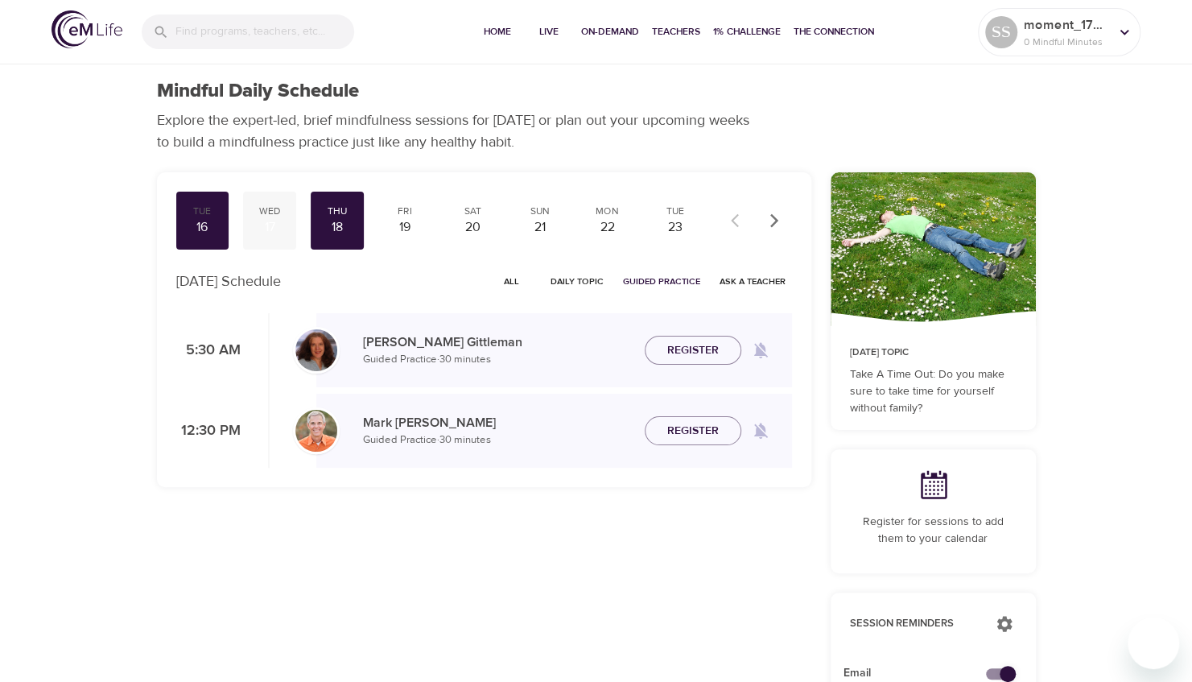
click at [290, 218] on div "17" at bounding box center [269, 227] width 40 height 19
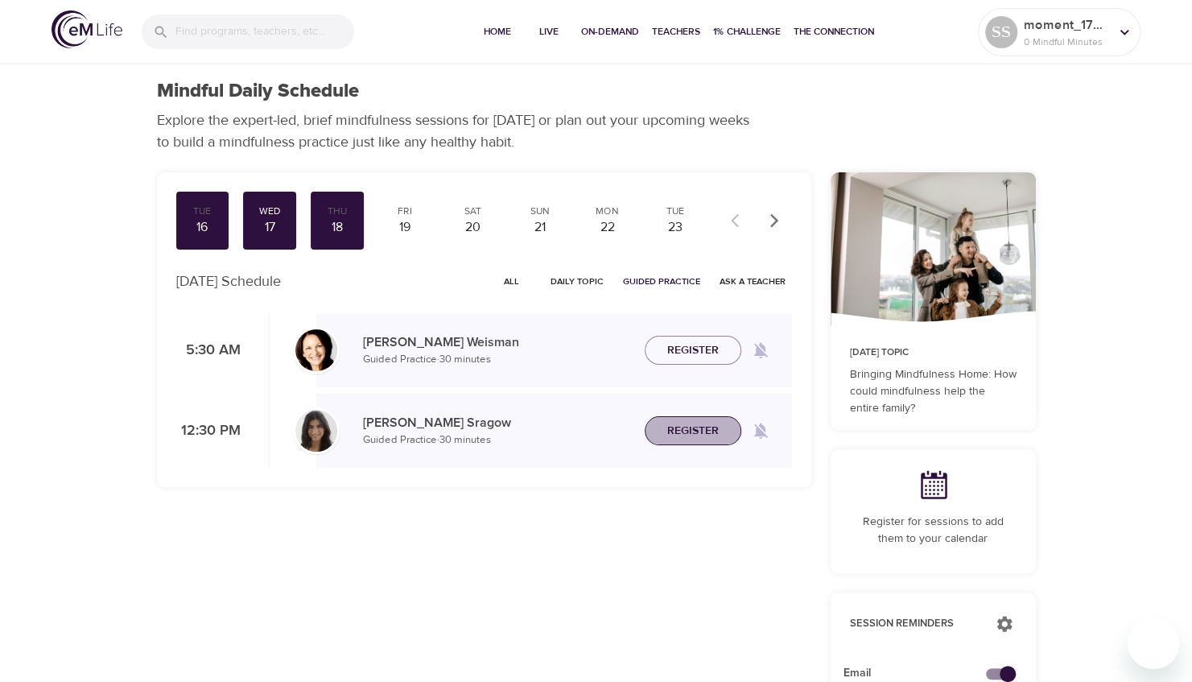
click at [692, 435] on span "Register" at bounding box center [693, 431] width 52 height 20
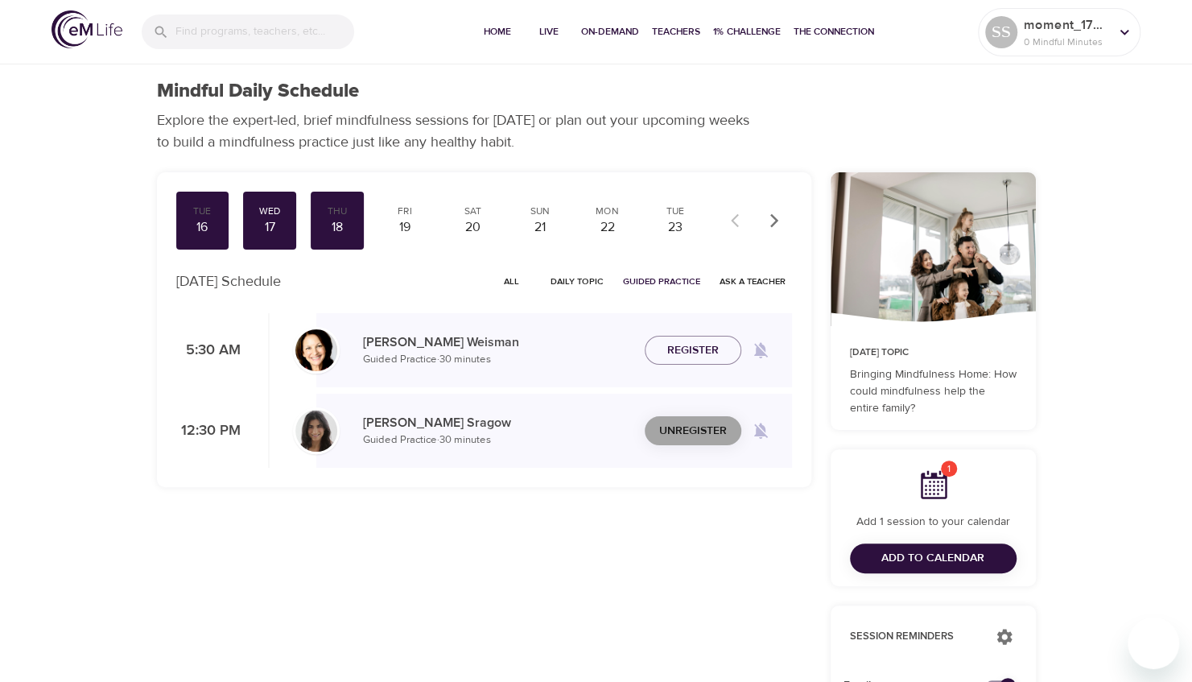
click at [710, 431] on span "Unregister" at bounding box center [693, 431] width 68 height 20
